Goal: Information Seeking & Learning: Learn about a topic

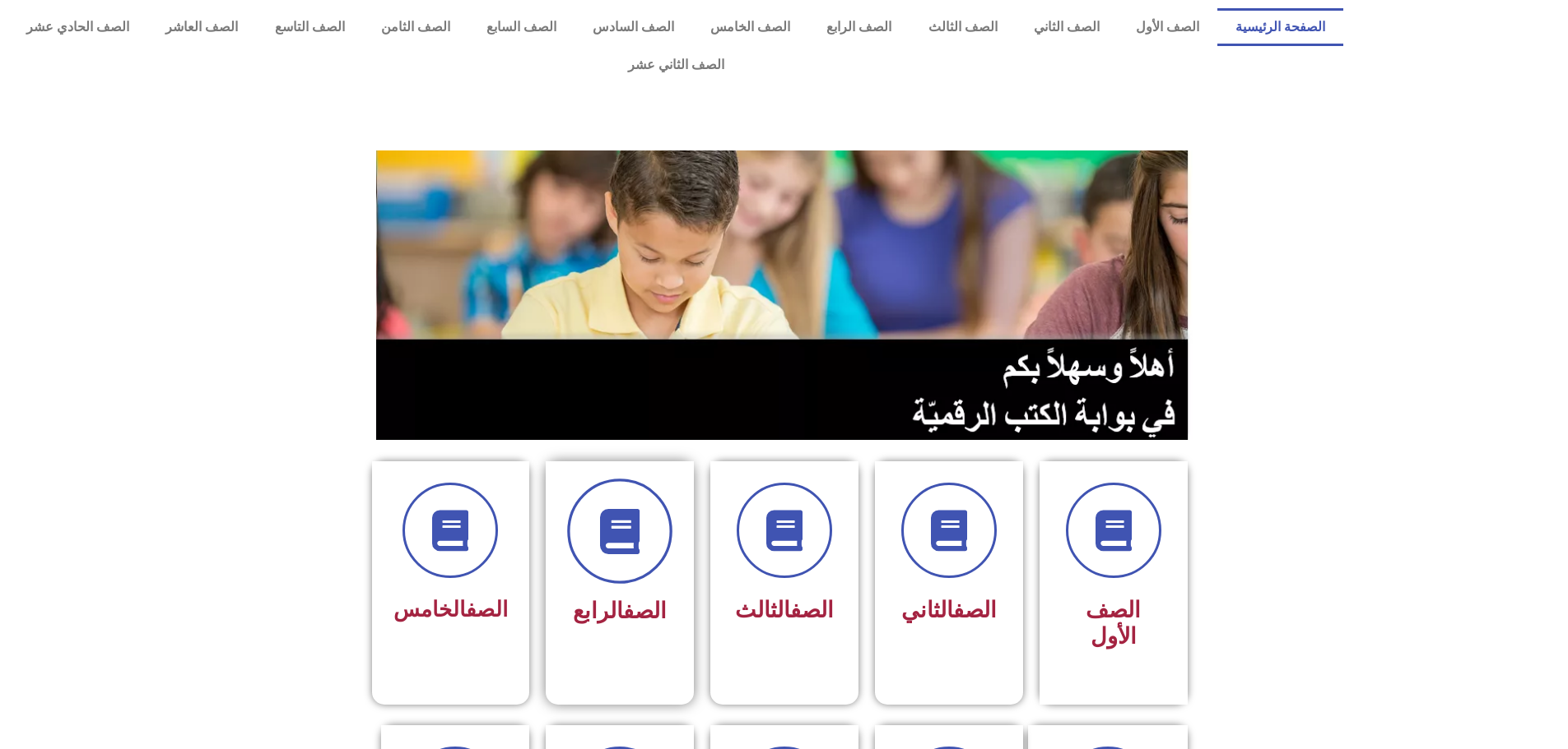
click at [600, 509] on icon at bounding box center [619, 532] width 45 height 45
click at [613, 598] on span "الصف الرابع" at bounding box center [619, 611] width 94 height 27
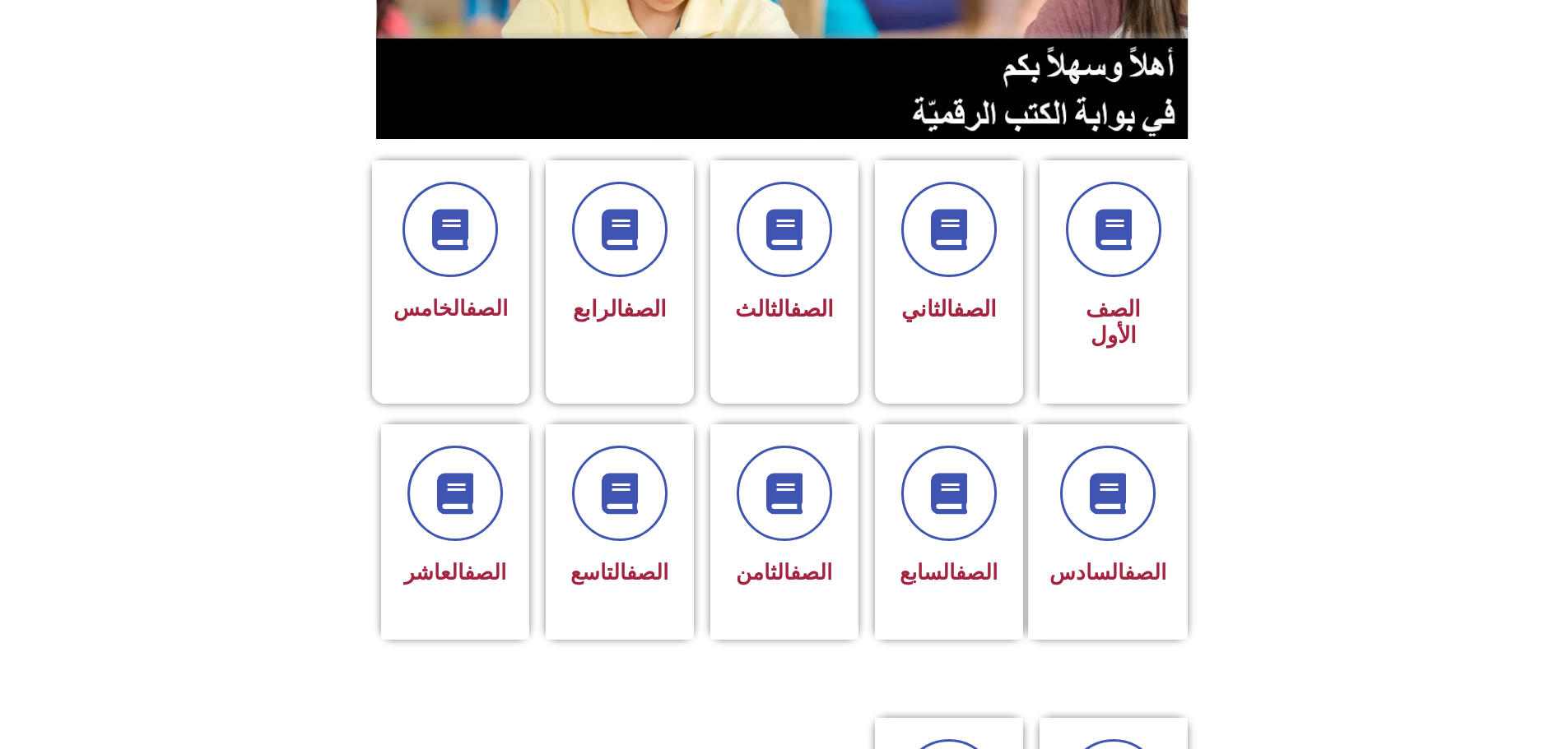
scroll to position [179, 0]
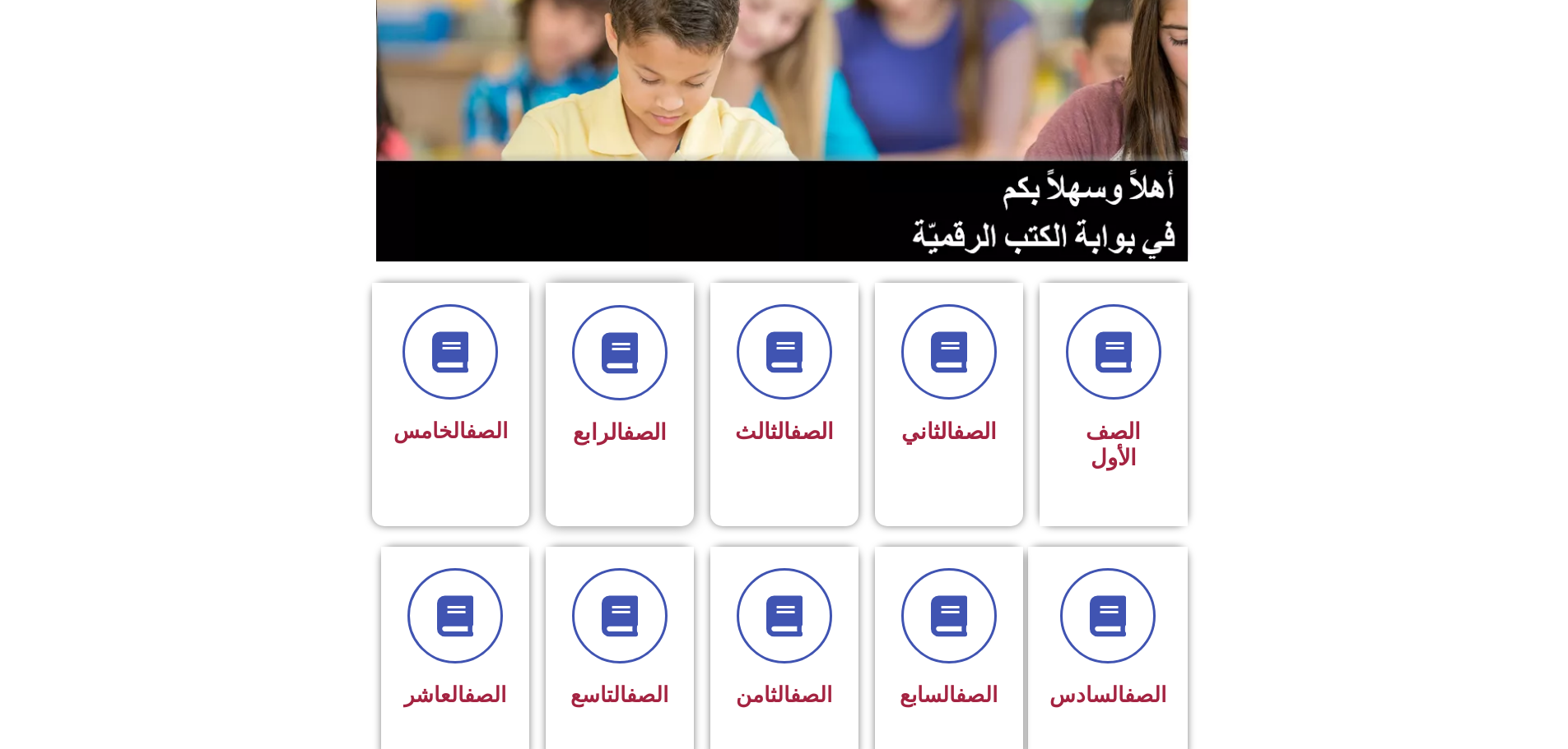
click at [625, 419] on link "الصف" at bounding box center [644, 432] width 43 height 27
click at [607, 331] on icon at bounding box center [619, 353] width 45 height 45
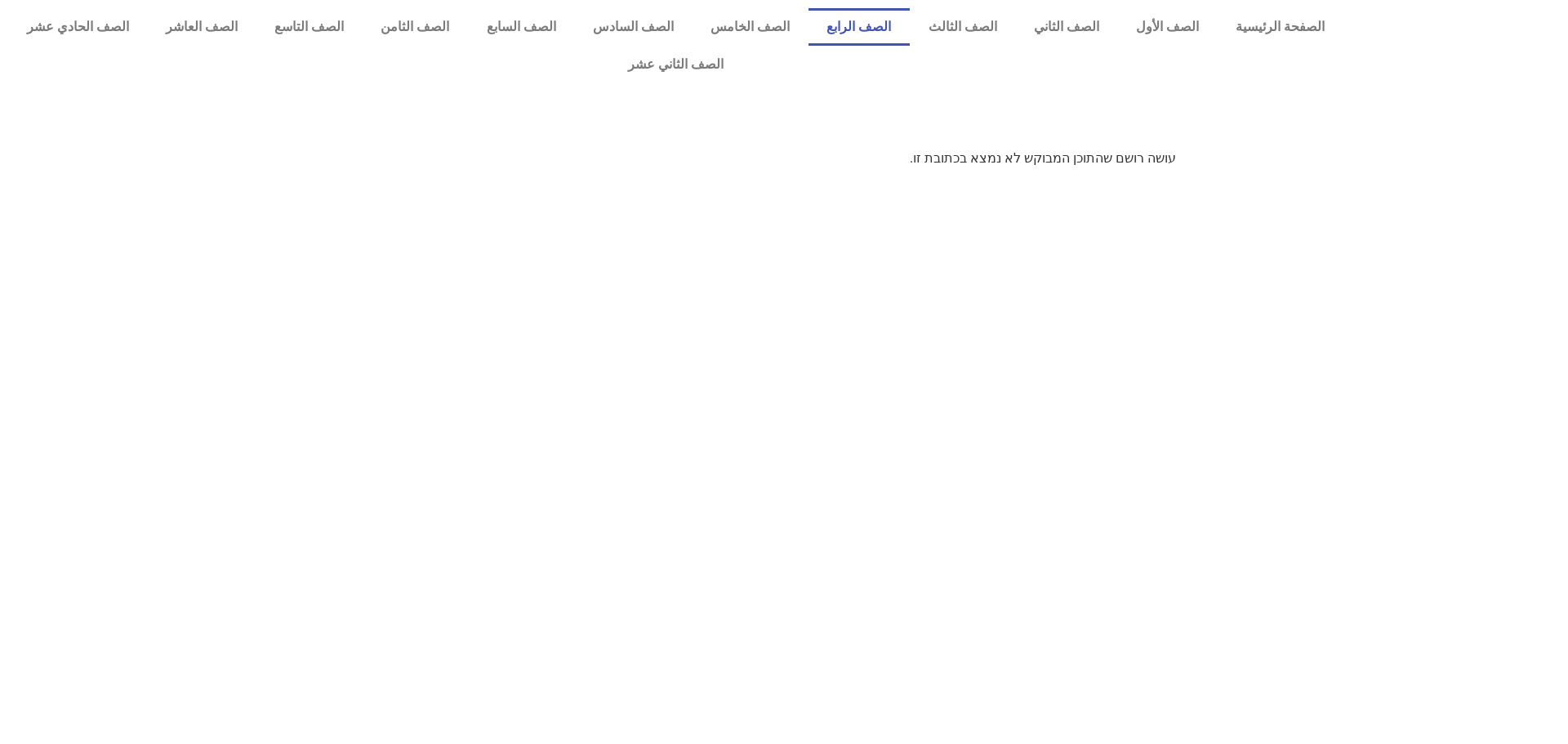
click at [890, 27] on link "الصف الرابع" at bounding box center [859, 27] width 102 height 38
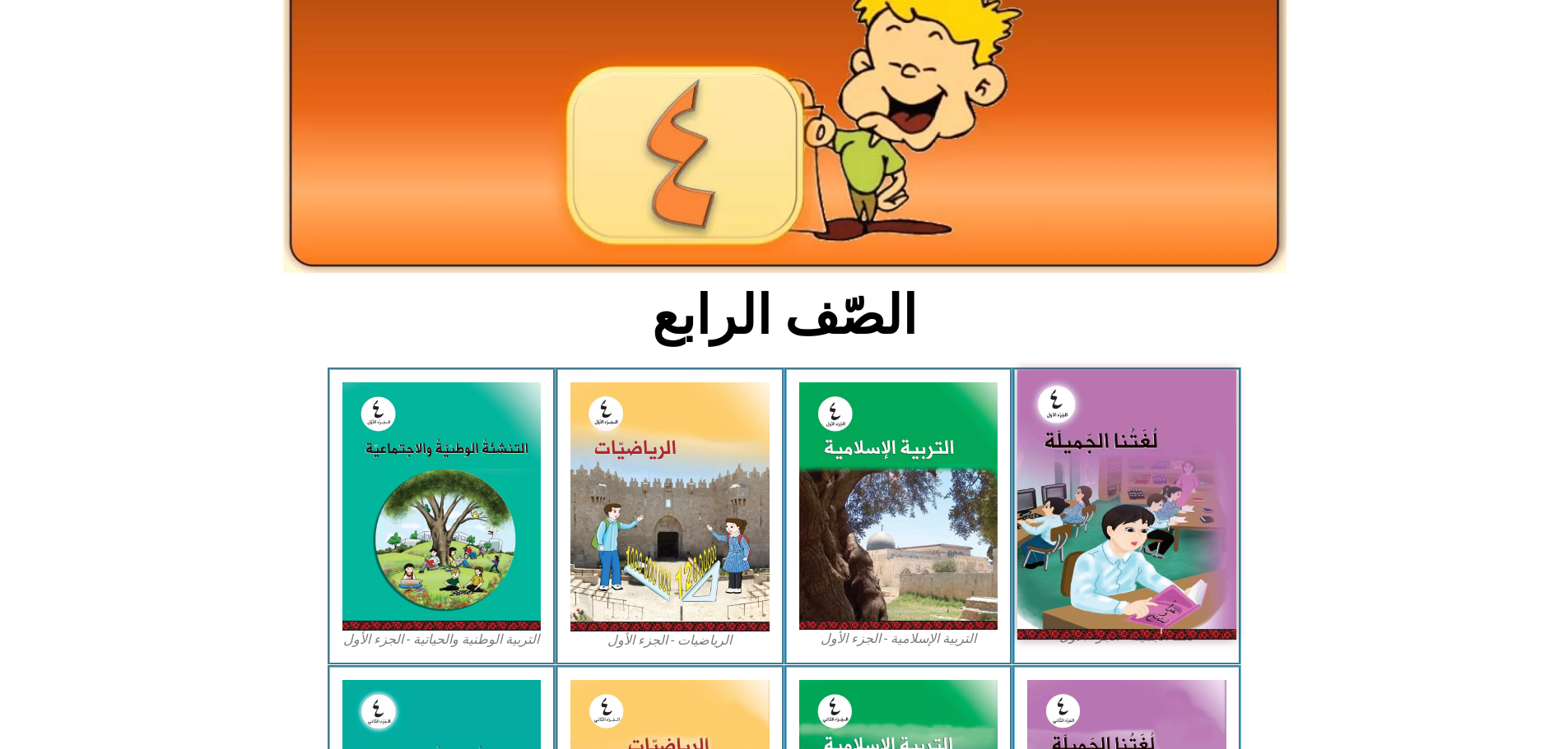
scroll to position [165, 0]
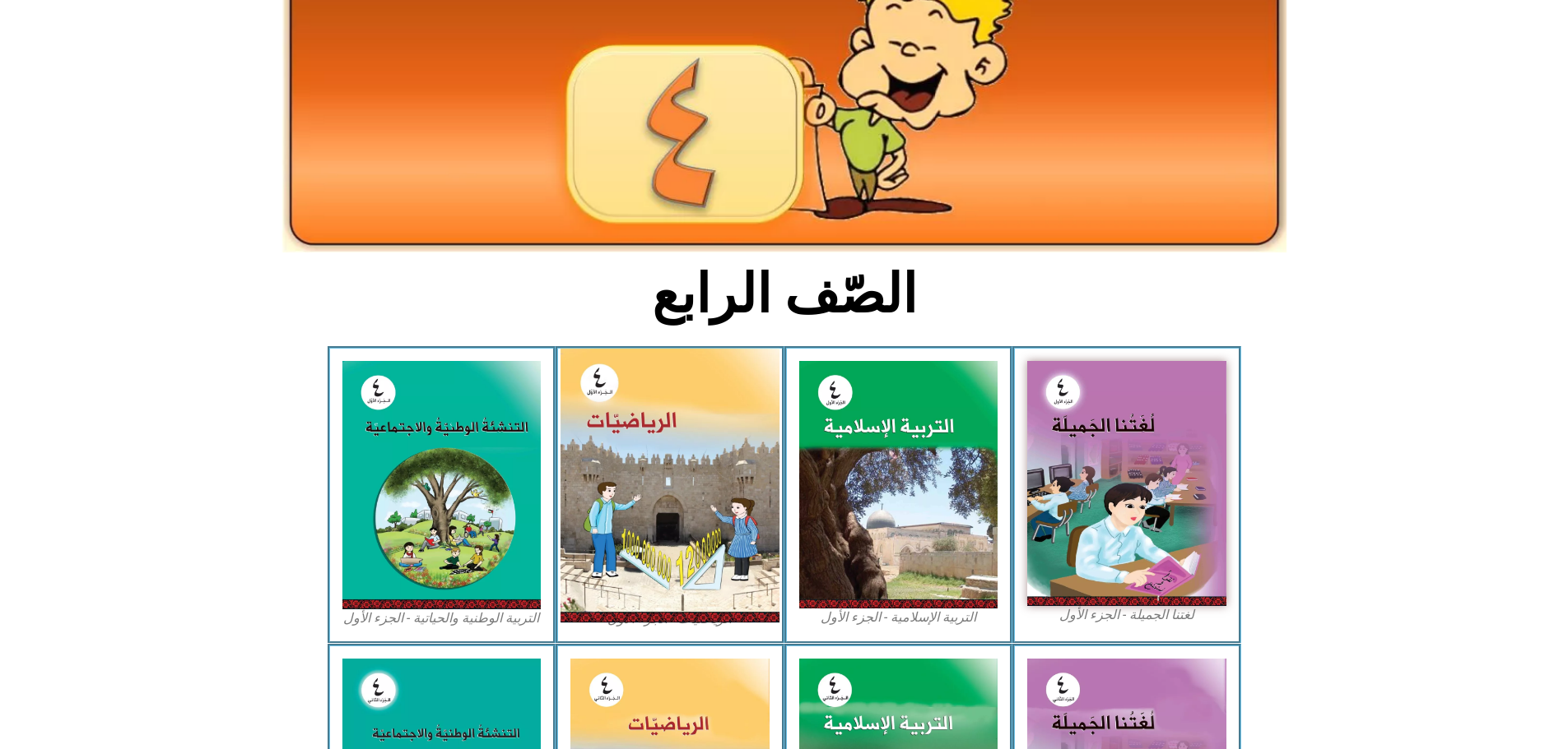
click at [654, 476] on img at bounding box center [669, 486] width 218 height 274
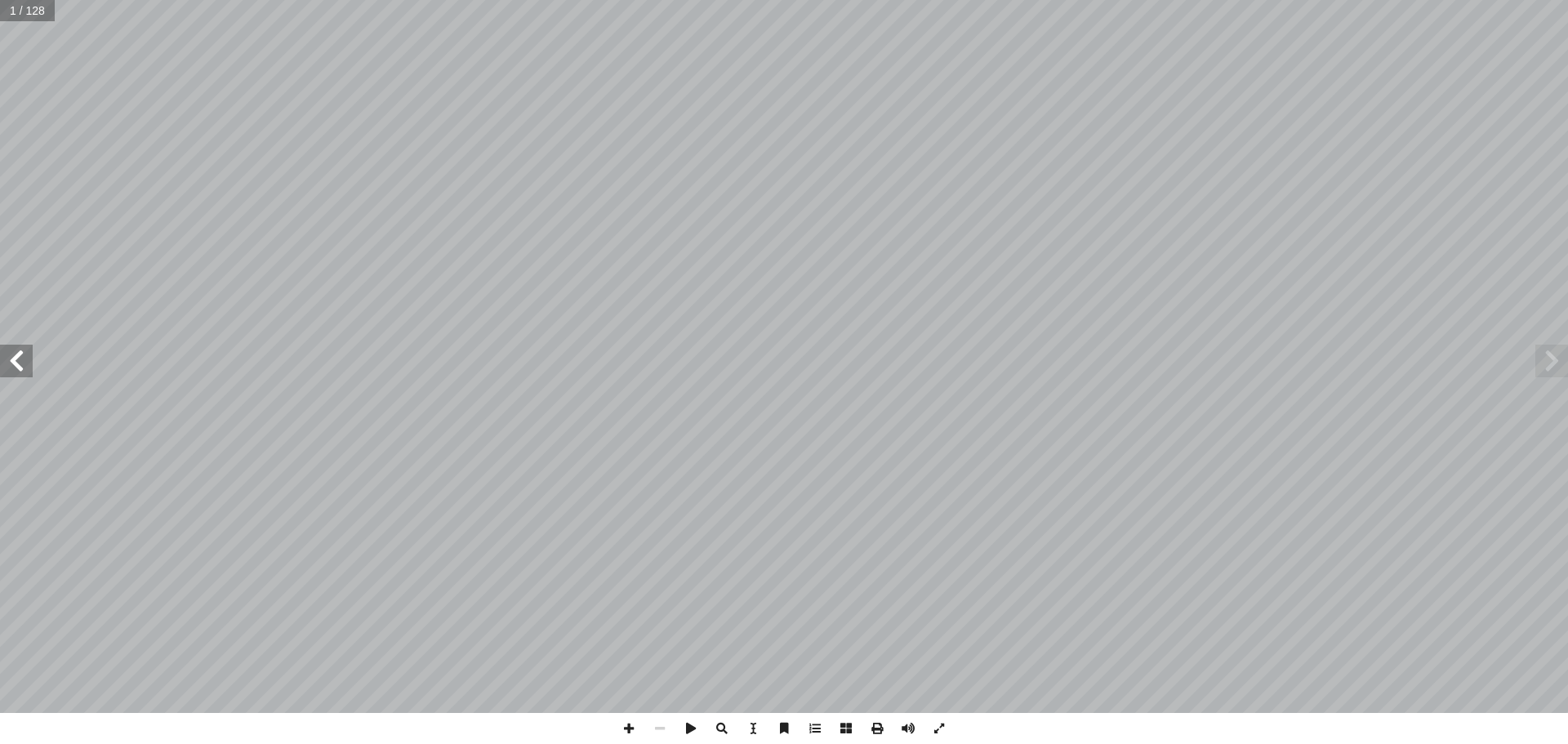
click at [18, 354] on span at bounding box center [16, 361] width 33 height 33
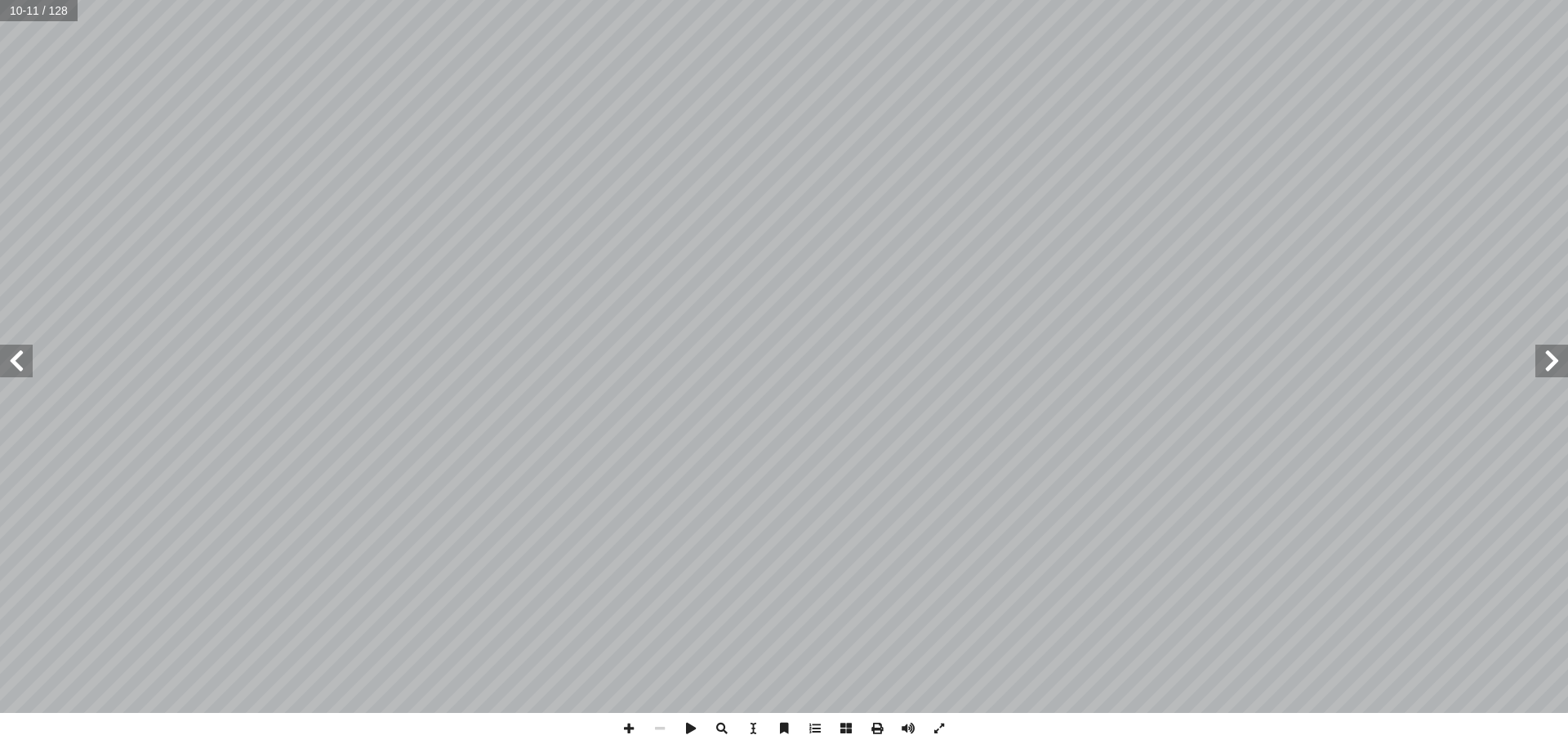
click at [18, 354] on span at bounding box center [16, 361] width 33 height 33
click at [17, 350] on span at bounding box center [16, 361] width 33 height 33
click at [15, 356] on span at bounding box center [16, 361] width 33 height 33
